Goal: Transaction & Acquisition: Purchase product/service

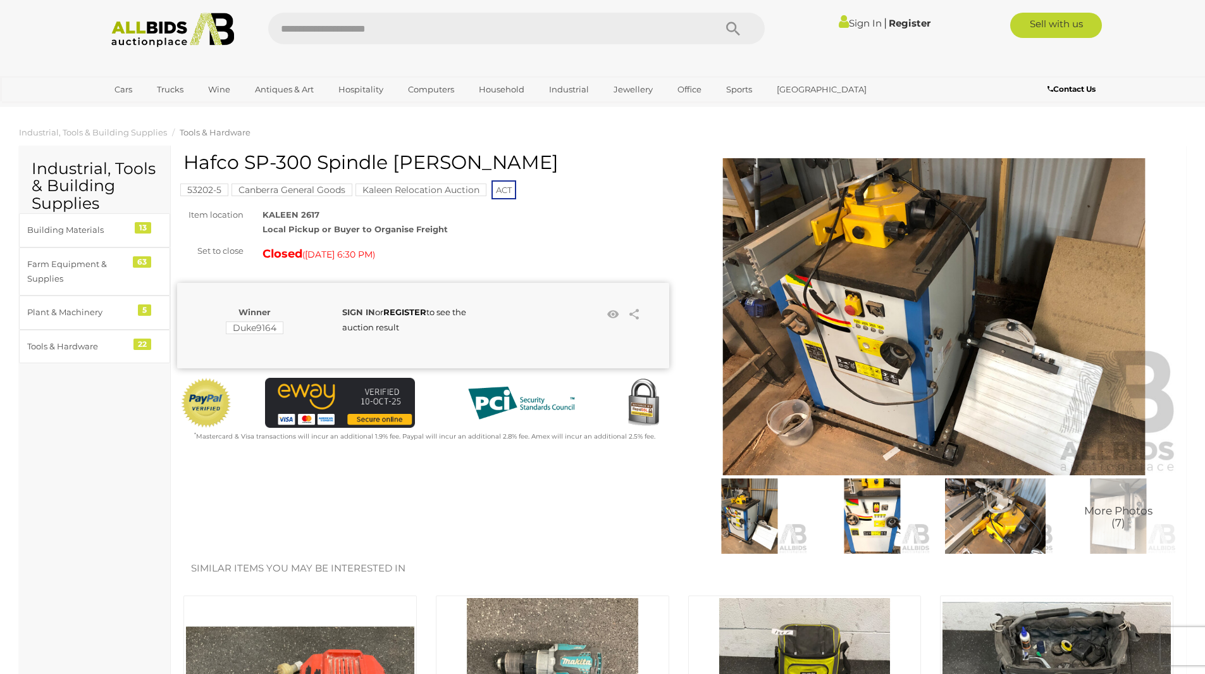
click at [362, 311] on strong "SIGN IN" at bounding box center [358, 312] width 33 height 10
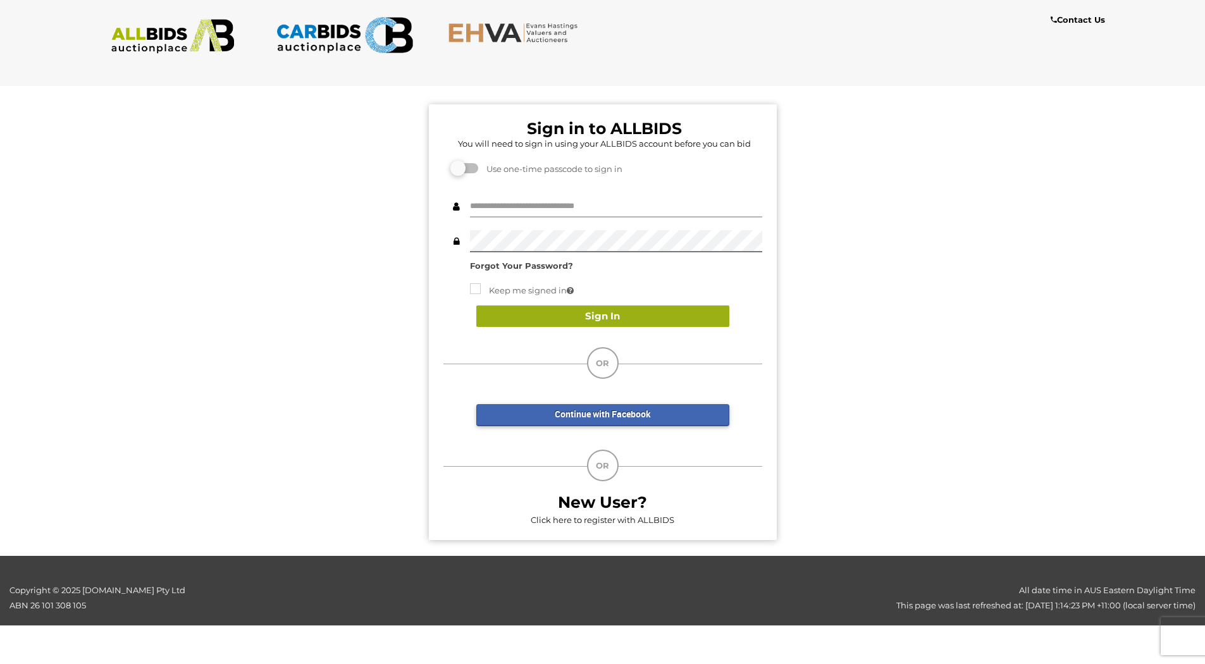
type input "*****"
click at [549, 312] on button "Sign In" at bounding box center [602, 317] width 253 height 22
